Goal: Task Accomplishment & Management: Manage account settings

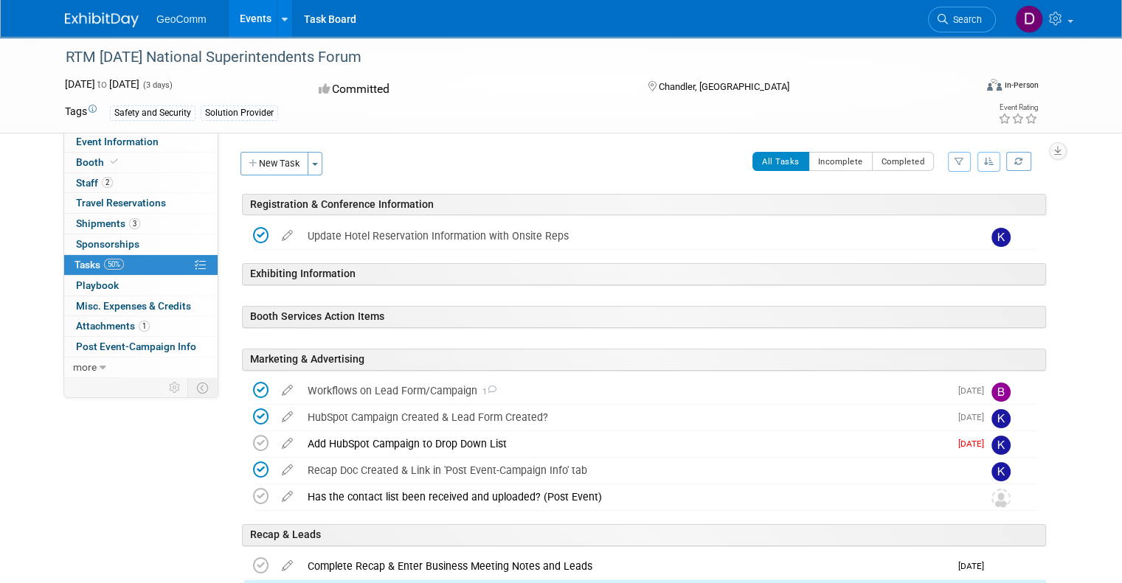
scroll to position [156, 0]
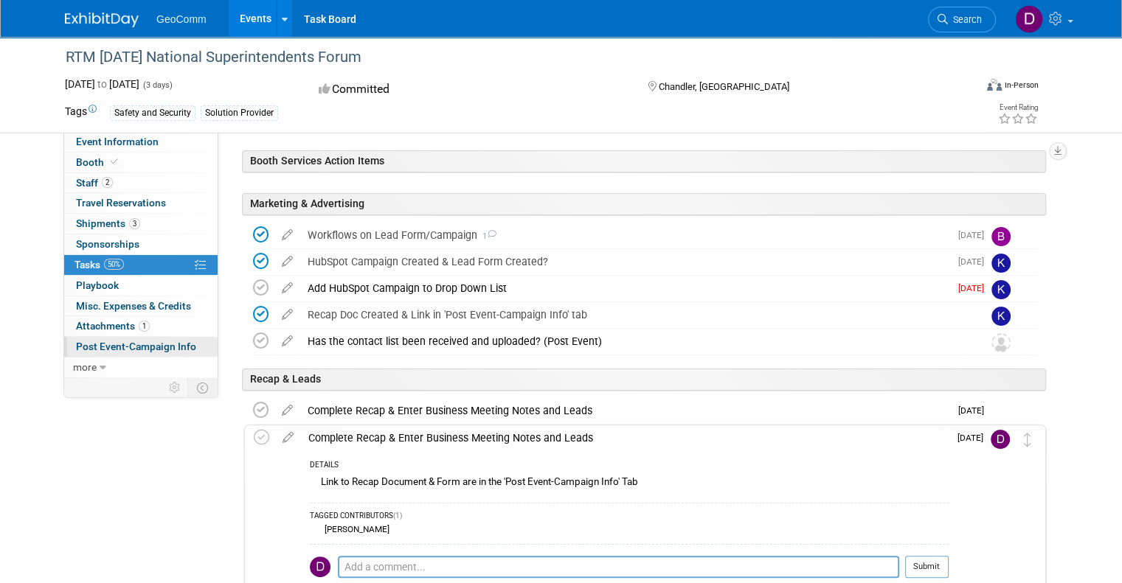
click at [158, 350] on span "Post Event-Campaign Info" at bounding box center [136, 347] width 120 height 12
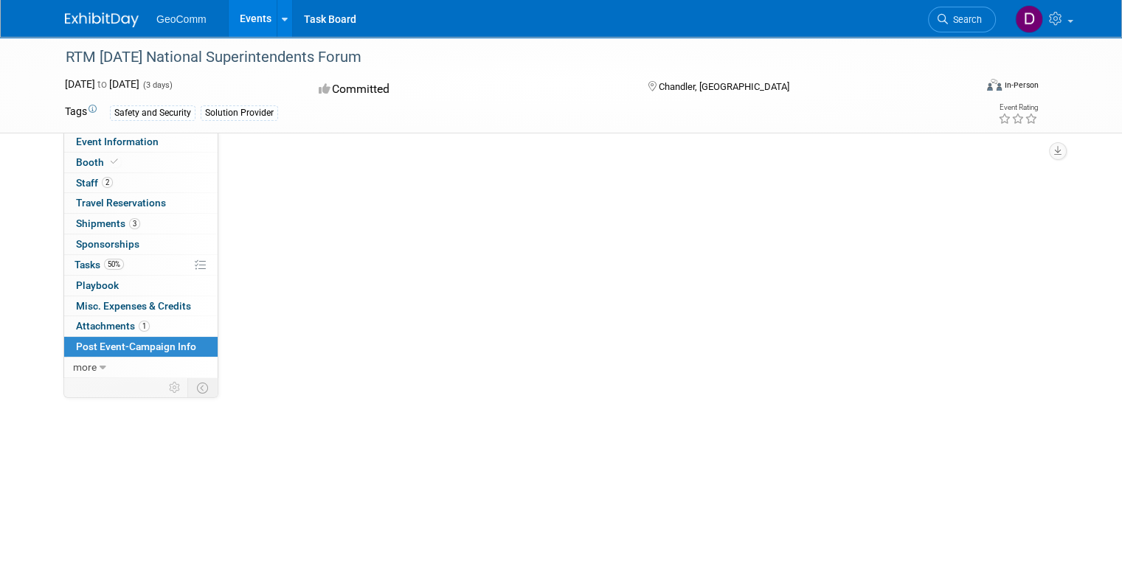
scroll to position [0, 0]
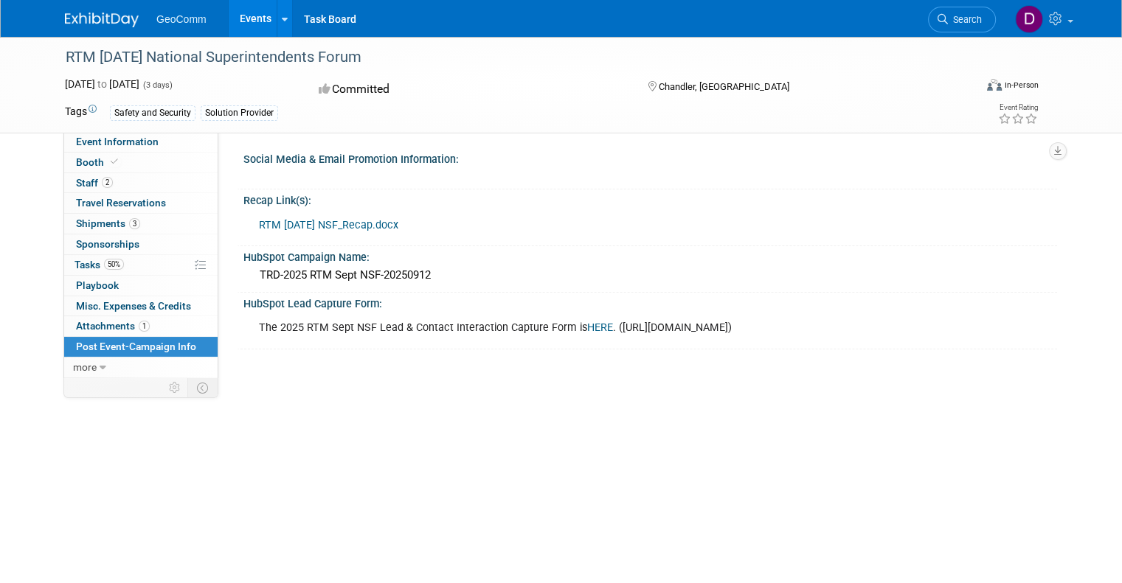
click at [362, 223] on link "RTM [DATE] NSF_Recap.docx" at bounding box center [328, 225] width 139 height 13
click at [1066, 26] on link at bounding box center [1043, 18] width 72 height 37
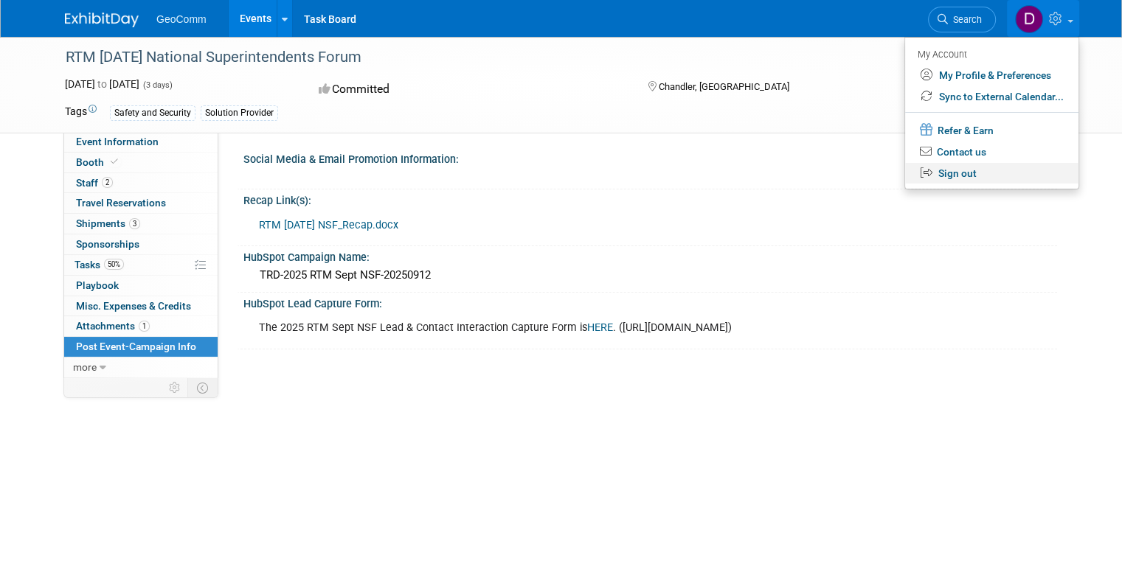
click at [967, 173] on link "Sign out" at bounding box center [991, 173] width 173 height 21
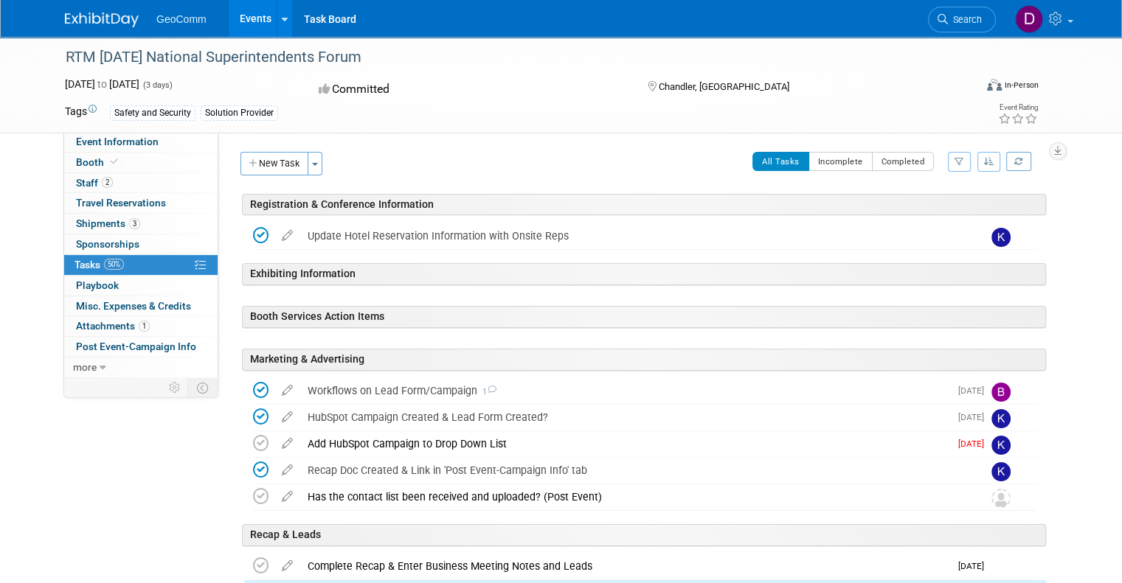
scroll to position [156, 0]
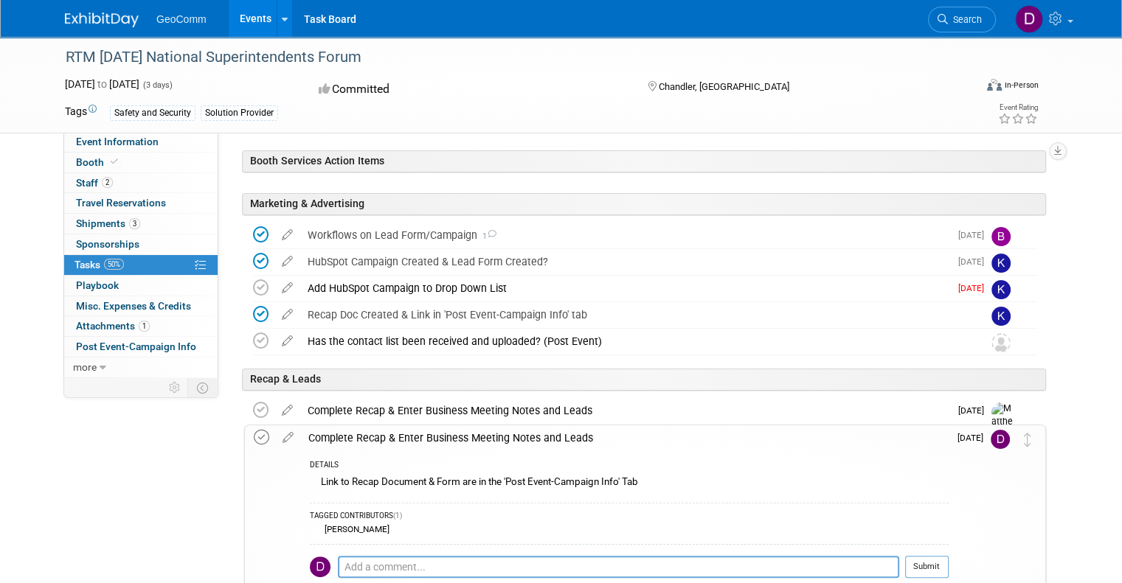
click at [254, 438] on icon at bounding box center [261, 437] width 15 height 15
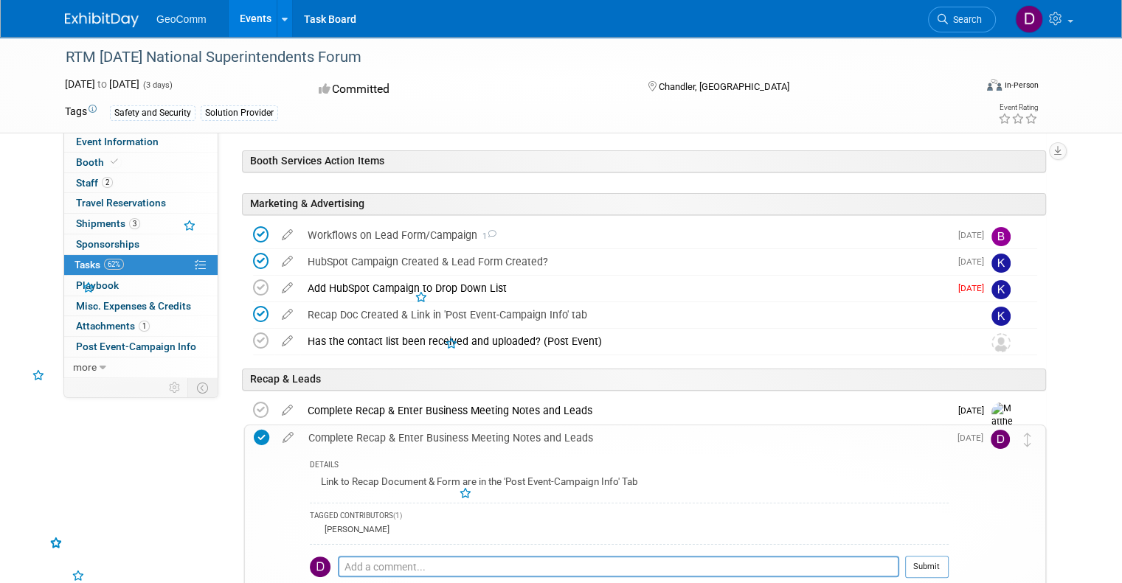
click at [113, 453] on div "Event Information Event Info Booth Booth 2 Staff 2 Staff 0 Travel Reservations …" at bounding box center [561, 312] width 1014 height 863
click at [112, 347] on span "Post Event-Campaign Info" at bounding box center [136, 347] width 120 height 12
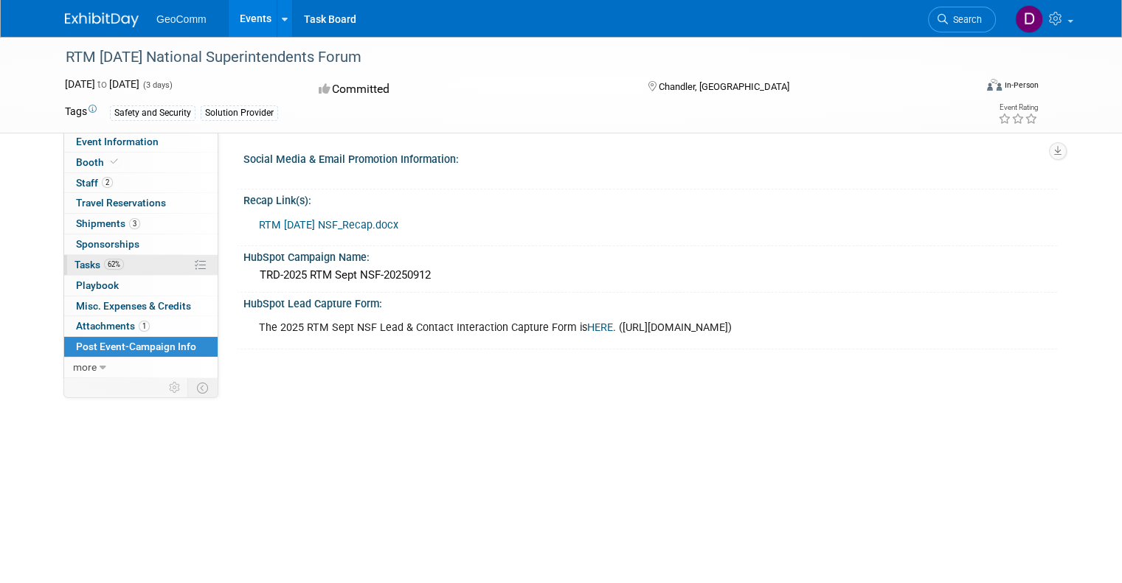
click at [133, 266] on link "62% Tasks 62%" at bounding box center [140, 265] width 153 height 20
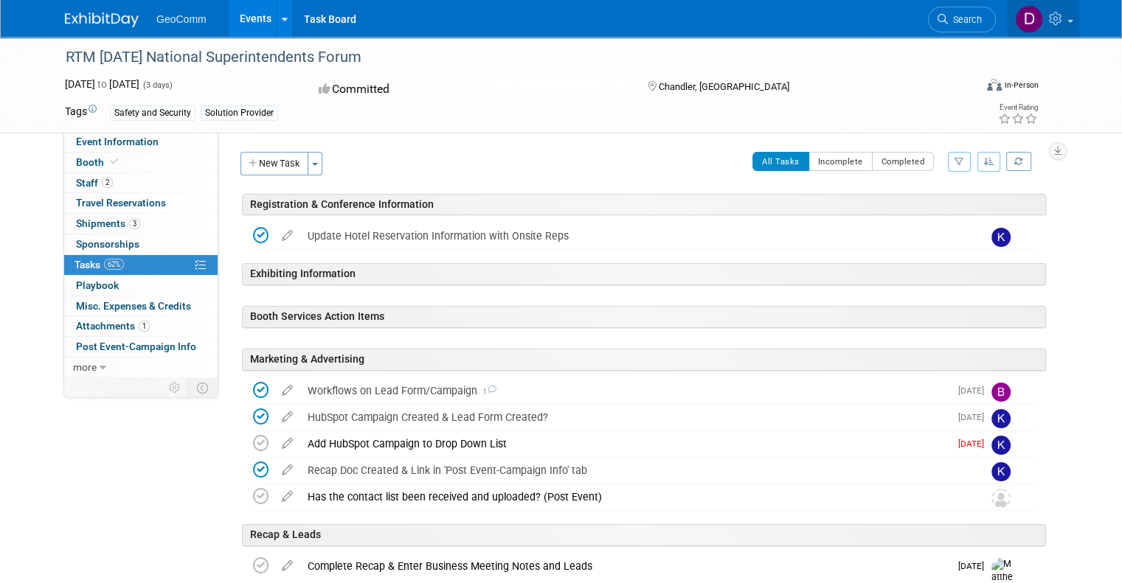
click at [1056, 18] on link at bounding box center [1043, 18] width 72 height 37
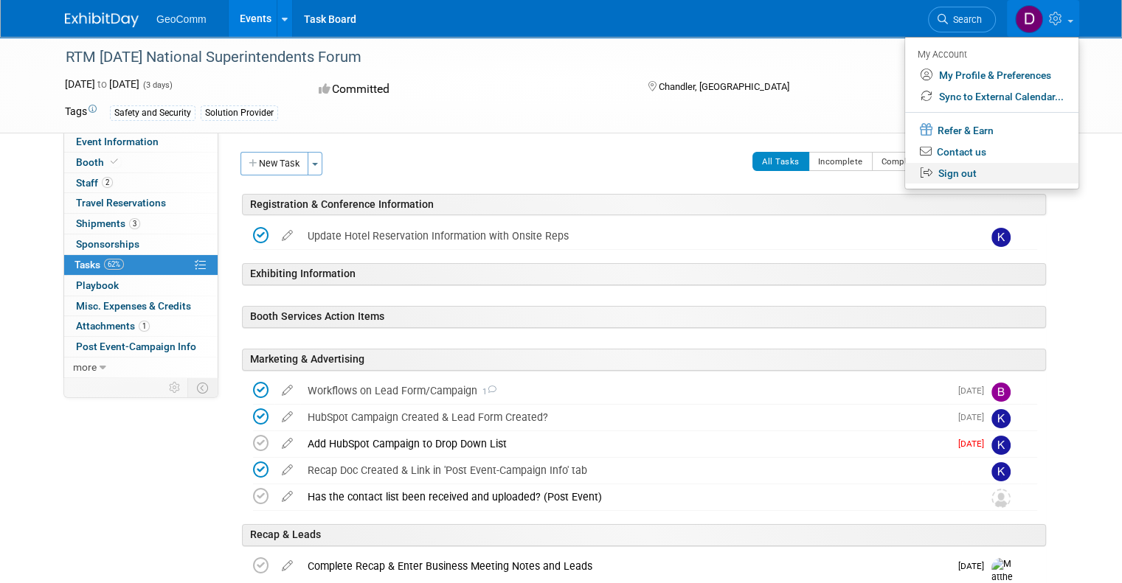
click at [995, 172] on link "Sign out" at bounding box center [991, 173] width 173 height 21
